Goal: Find contact information: Find contact information

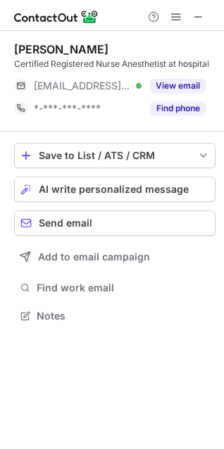
scroll to position [306, 224]
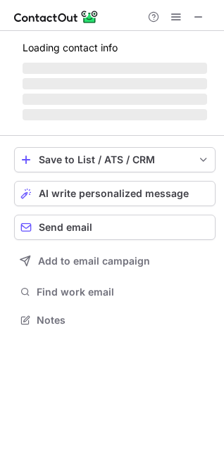
scroll to position [319, 224]
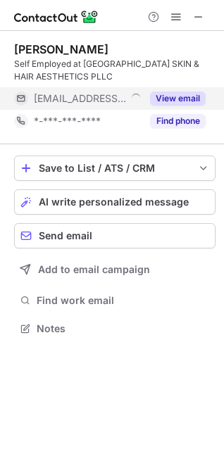
click at [87, 97] on span "[EMAIL_ADDRESS][DOMAIN_NAME]" at bounding box center [80, 98] width 92 height 13
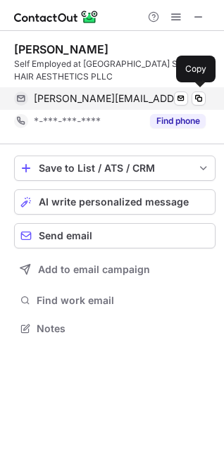
click at [79, 102] on span "[PERSON_NAME][EMAIL_ADDRESS][DOMAIN_NAME]" at bounding box center [112, 98] width 156 height 13
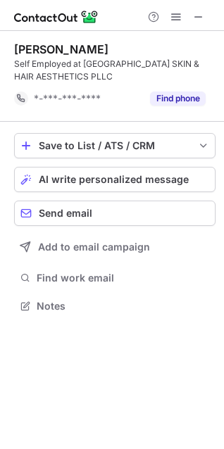
scroll to position [297, 224]
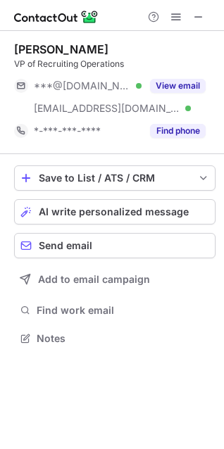
scroll to position [329, 224]
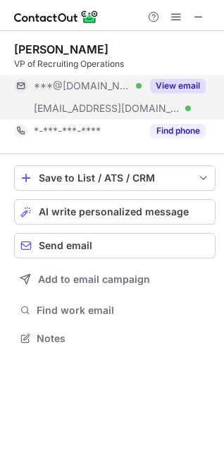
click at [84, 89] on span "***@gmail.com" at bounding box center [82, 86] width 97 height 13
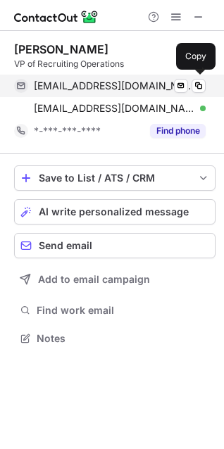
click at [70, 87] on span "ketorkko@gmail.com" at bounding box center [114, 86] width 161 height 13
click at [94, 86] on span "ketorkko@gmail.com" at bounding box center [114, 86] width 161 height 13
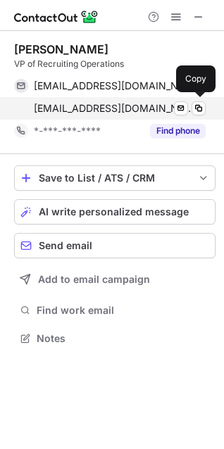
click at [75, 108] on span "ktorkko@productivityteam.com" at bounding box center [114, 108] width 161 height 13
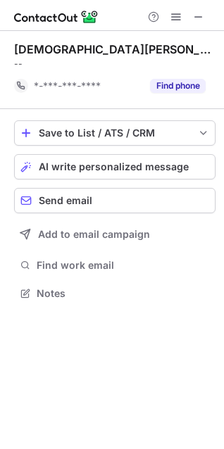
scroll to position [284, 224]
